Goal: Information Seeking & Learning: Learn about a topic

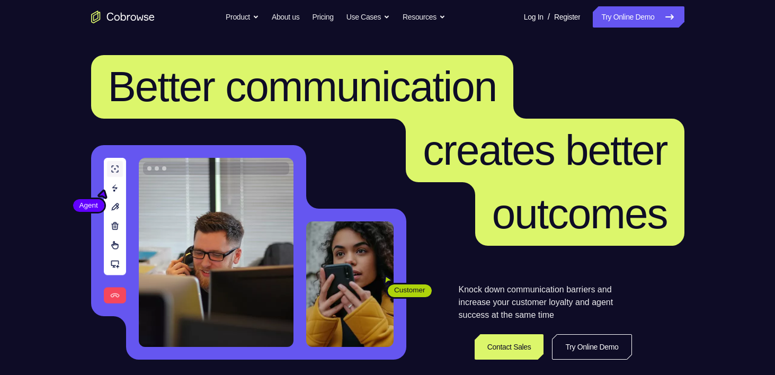
click at [641, 15] on link "Try Online Demo" at bounding box center [638, 16] width 91 height 21
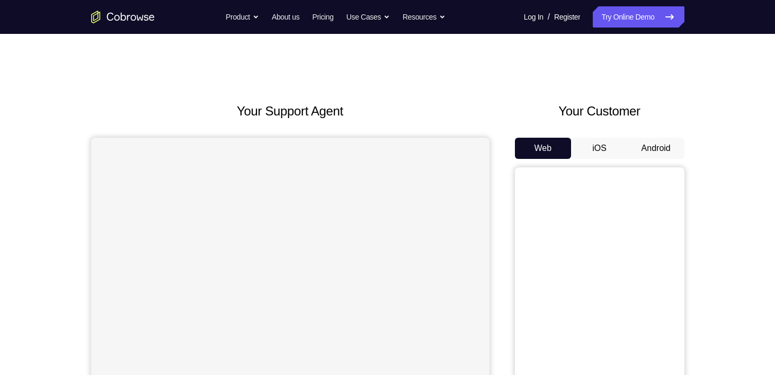
click at [675, 150] on button "Android" at bounding box center [656, 148] width 57 height 21
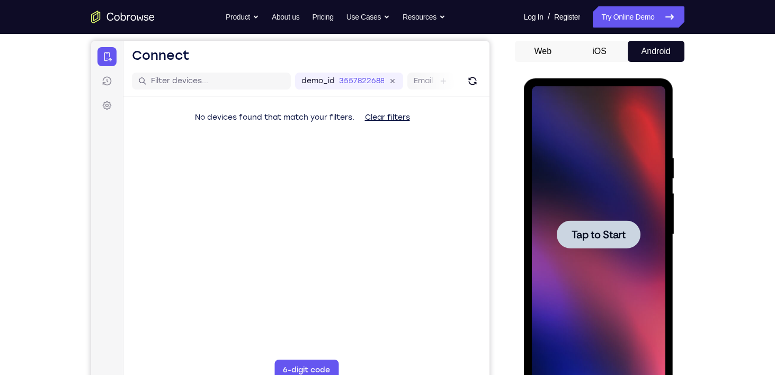
click at [598, 250] on div at bounding box center [599, 234] width 134 height 297
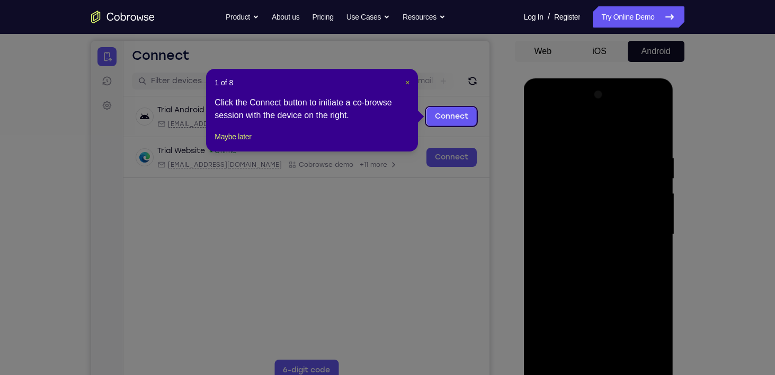
click at [406, 85] on span "×" at bounding box center [407, 82] width 4 height 8
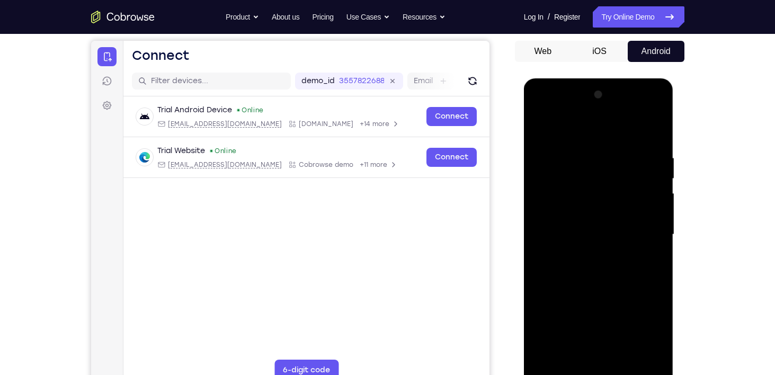
scroll to position [134, 0]
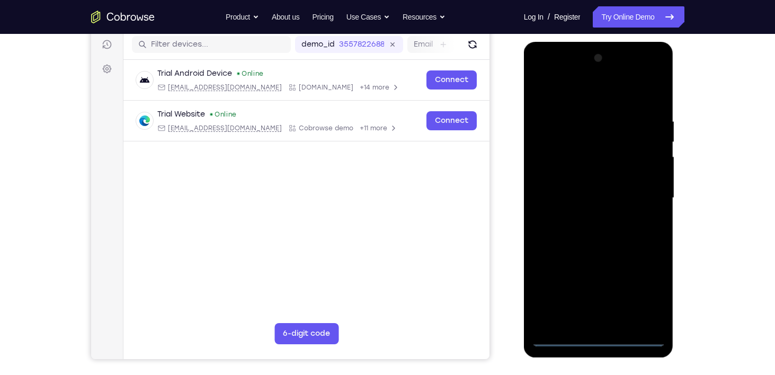
click at [600, 341] on div at bounding box center [599, 198] width 134 height 297
click at [644, 295] on div at bounding box center [599, 198] width 134 height 297
click at [583, 91] on div at bounding box center [599, 198] width 134 height 297
click at [581, 137] on div at bounding box center [599, 198] width 134 height 297
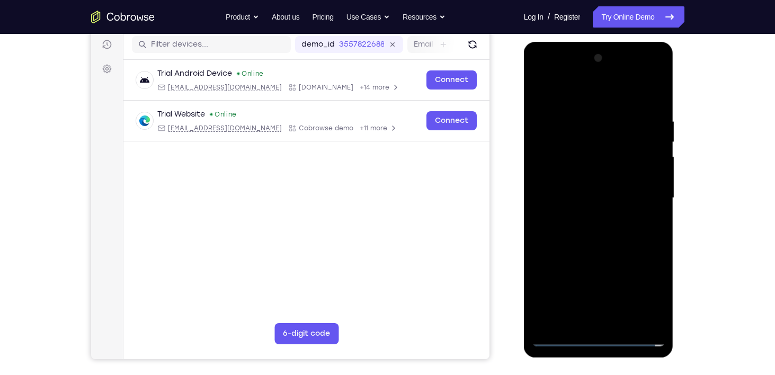
drag, startPoint x: 639, startPoint y: 316, endPoint x: 634, endPoint y: 301, distance: 15.8
click at [634, 301] on div at bounding box center [599, 198] width 134 height 297
click at [565, 339] on div at bounding box center [599, 198] width 134 height 297
click at [630, 317] on div at bounding box center [599, 198] width 134 height 297
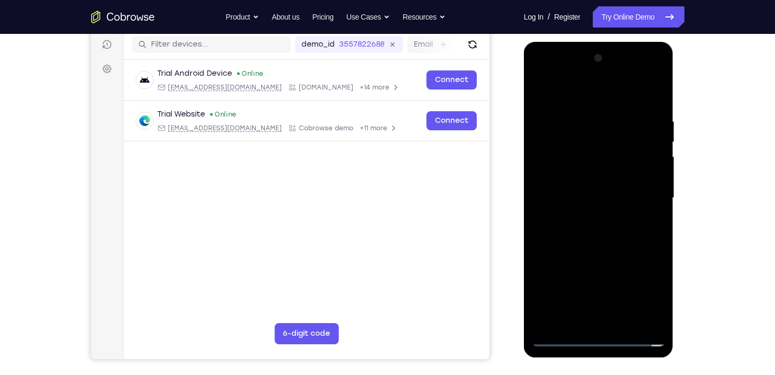
drag, startPoint x: 628, startPoint y: 275, endPoint x: 624, endPoint y: 165, distance: 110.3
click at [624, 165] on div at bounding box center [599, 198] width 134 height 297
drag, startPoint x: 619, startPoint y: 273, endPoint x: 605, endPoint y: 91, distance: 182.3
click at [605, 91] on div at bounding box center [599, 198] width 134 height 297
drag, startPoint x: 608, startPoint y: 235, endPoint x: 600, endPoint y: 37, distance: 198.3
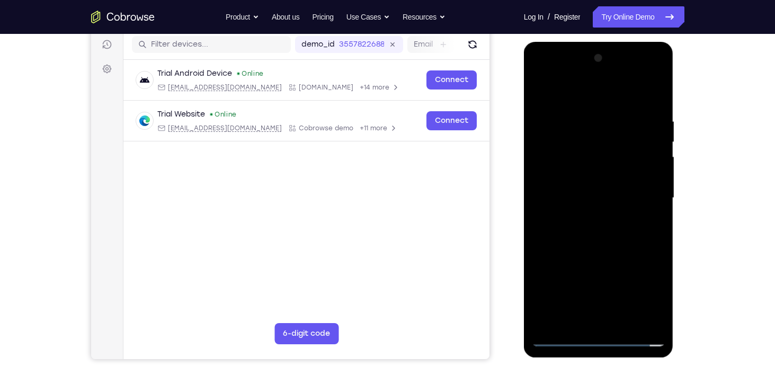
click at [600, 42] on html "Online web based iOS Simulators and Android Emulators. Run iPhone, iPad, Mobile…" at bounding box center [599, 201] width 151 height 318
drag, startPoint x: 607, startPoint y: 109, endPoint x: 625, endPoint y: 402, distance: 294.1
click at [625, 360] on html "Online web based iOS Simulators and Android Emulators. Run iPhone, iPad, Mobile…" at bounding box center [599, 201] width 151 height 318
drag, startPoint x: 605, startPoint y: 91, endPoint x: 615, endPoint y: 314, distance: 222.8
click at [615, 314] on div at bounding box center [599, 198] width 134 height 297
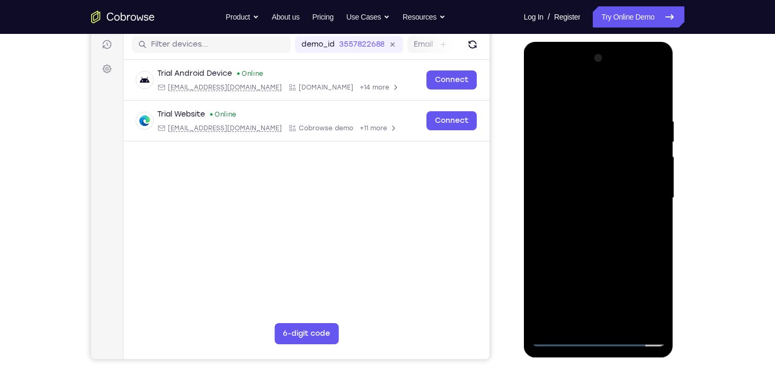
click at [561, 98] on div at bounding box center [599, 198] width 134 height 297
click at [627, 242] on div at bounding box center [599, 198] width 134 height 297
click at [626, 98] on div at bounding box center [599, 198] width 134 height 297
click at [641, 229] on div at bounding box center [599, 198] width 134 height 297
click at [628, 99] on div at bounding box center [599, 198] width 134 height 297
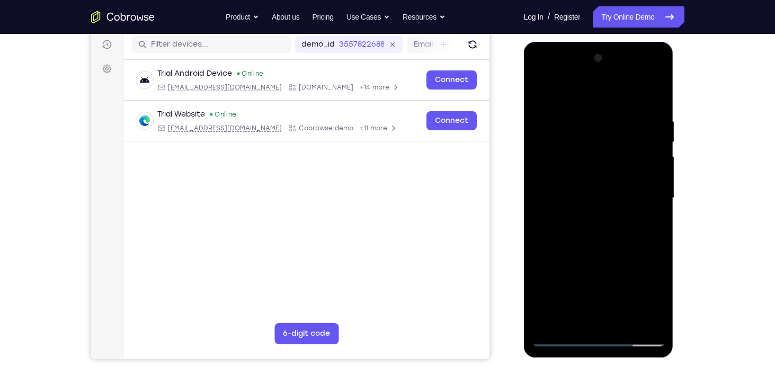
click at [609, 246] on div at bounding box center [599, 198] width 134 height 297
click at [627, 96] on div at bounding box center [599, 198] width 134 height 297
click at [591, 197] on div at bounding box center [599, 198] width 134 height 297
click at [625, 97] on div at bounding box center [599, 198] width 134 height 297
click at [625, 223] on div at bounding box center [599, 198] width 134 height 297
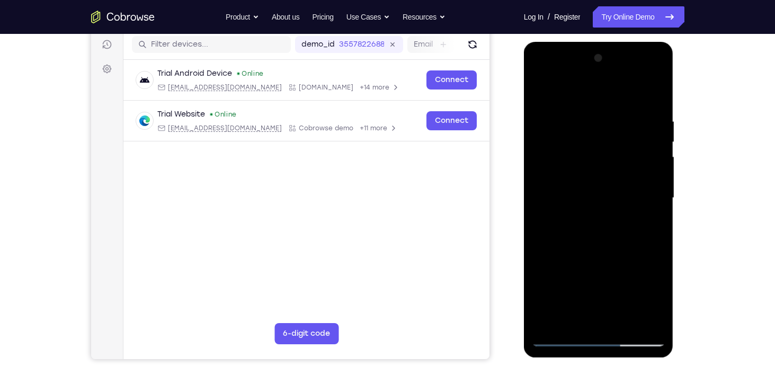
click at [585, 217] on div at bounding box center [599, 198] width 134 height 297
click at [619, 245] on div at bounding box center [599, 198] width 134 height 297
click at [562, 336] on div at bounding box center [599, 198] width 134 height 297
click at [631, 176] on div at bounding box center [599, 198] width 134 height 297
click at [626, 98] on div at bounding box center [599, 198] width 134 height 297
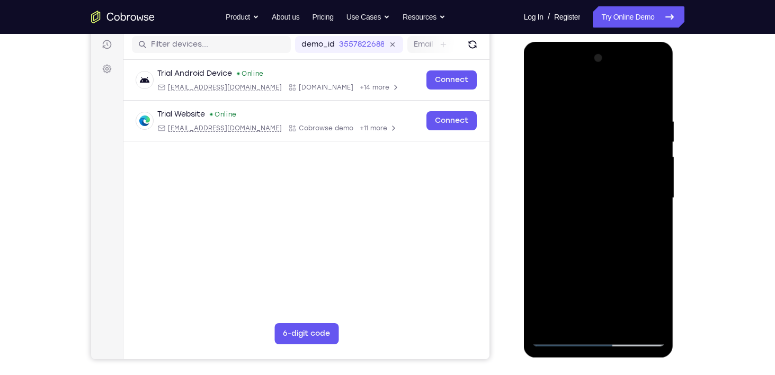
click at [617, 260] on div at bounding box center [599, 198] width 134 height 297
click at [591, 213] on div at bounding box center [599, 198] width 134 height 297
click at [593, 228] on div at bounding box center [599, 198] width 134 height 297
click at [589, 220] on div at bounding box center [599, 198] width 134 height 297
click at [654, 95] on div at bounding box center [599, 198] width 134 height 297
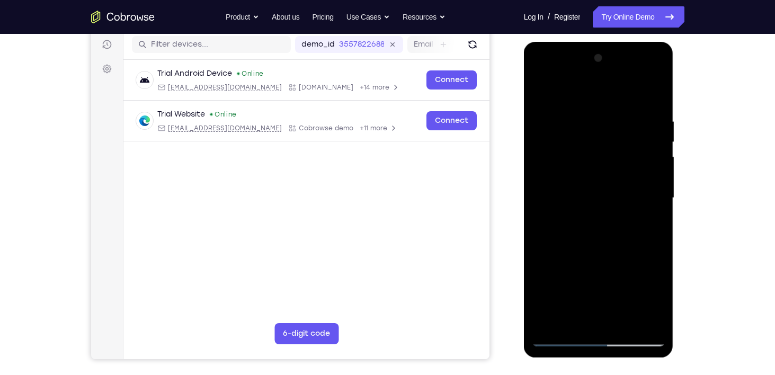
click at [642, 220] on div at bounding box center [599, 198] width 134 height 297
click at [658, 92] on div at bounding box center [599, 198] width 134 height 297
click at [565, 338] on div at bounding box center [599, 198] width 134 height 297
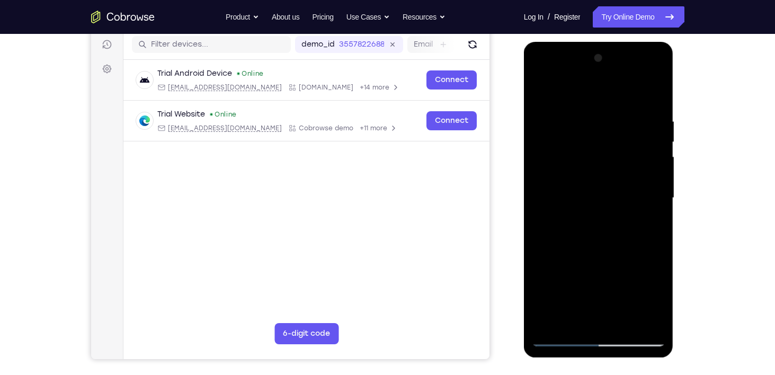
click at [584, 76] on div at bounding box center [599, 198] width 134 height 297
click at [573, 224] on div at bounding box center [599, 198] width 134 height 297
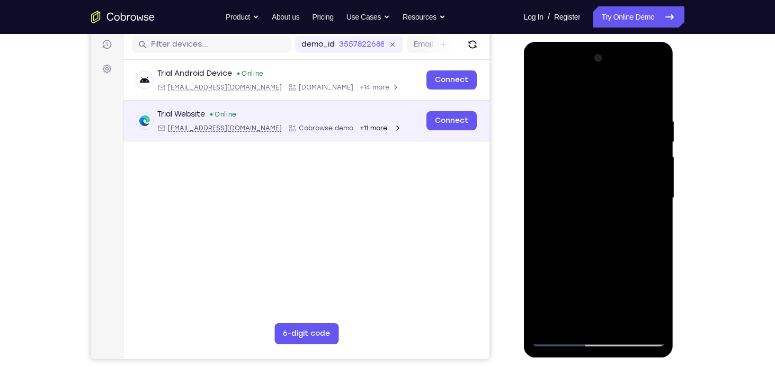
scroll to position [0, 0]
